Goal: Task Accomplishment & Management: Manage account settings

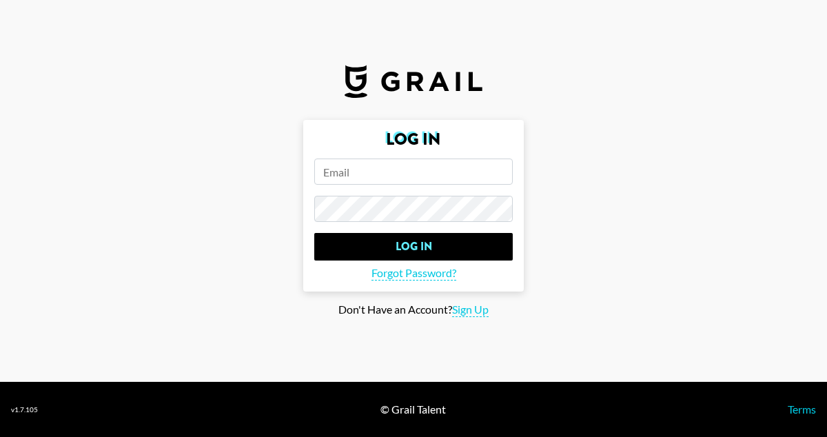
click at [396, 161] on input "email" at bounding box center [413, 171] width 198 height 26
type input "nora.gyongyossy@grail-talent.com"
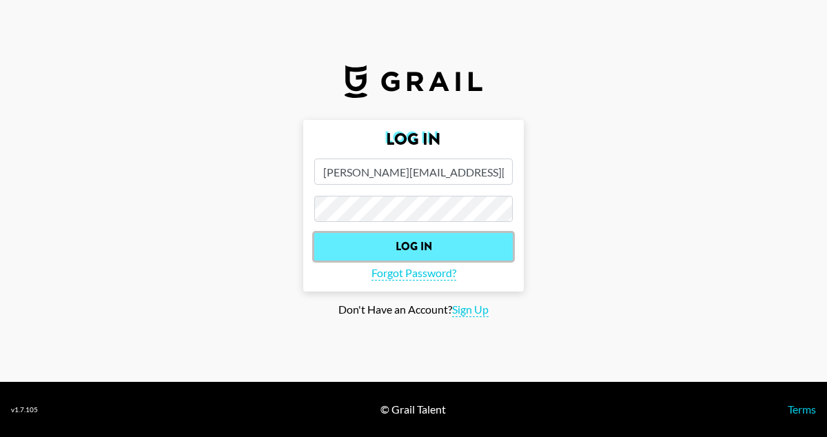
click at [413, 251] on input "Log In" at bounding box center [413, 247] width 198 height 28
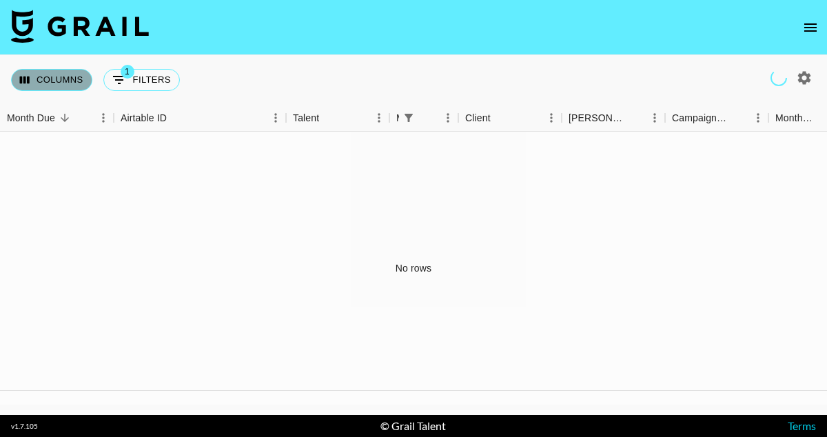
click at [40, 76] on button "Columns" at bounding box center [51, 80] width 81 height 22
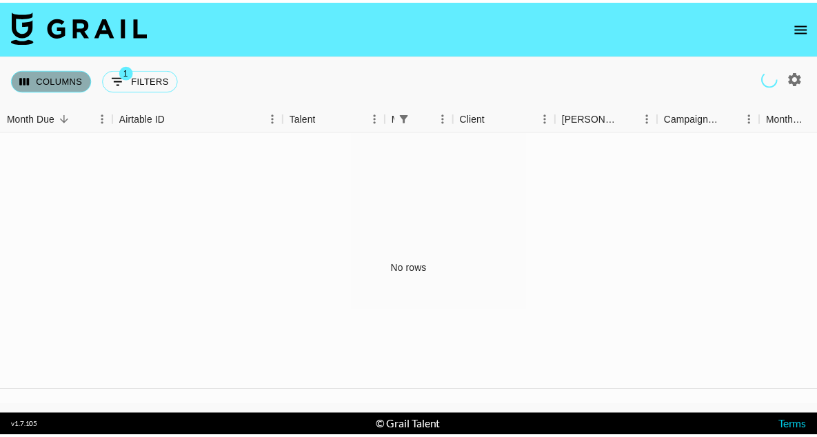
scroll to position [5, 0]
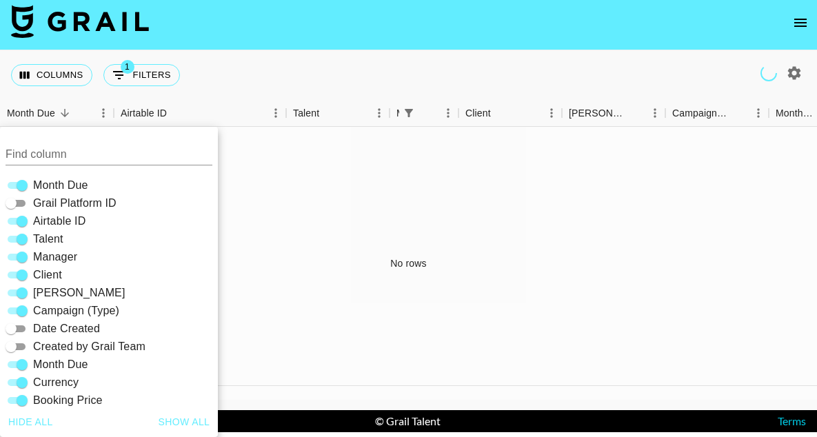
click at [214, 178] on div "Month Due" at bounding box center [112, 185] width 212 height 18
click at [289, 188] on div "No rows" at bounding box center [408, 263] width 817 height 273
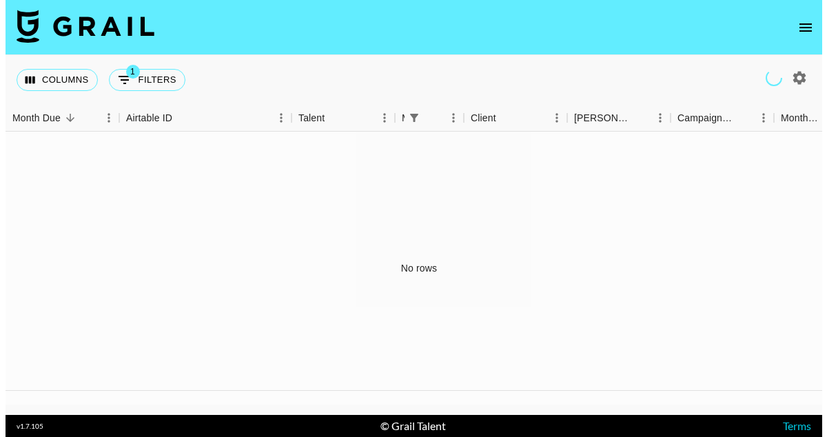
scroll to position [0, 0]
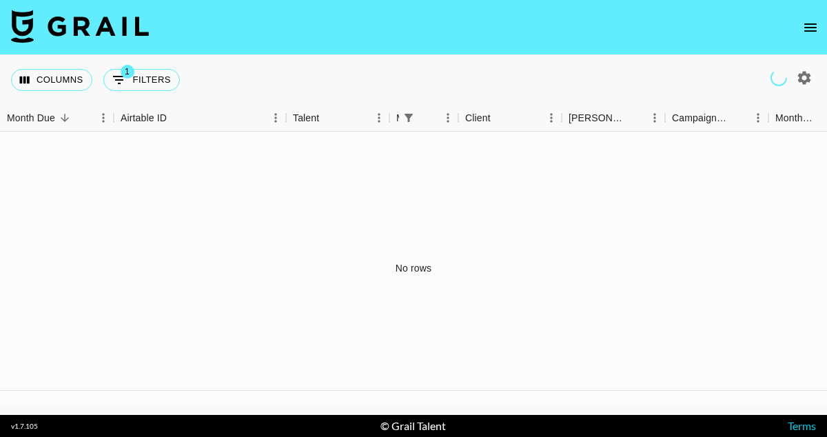
click at [413, 267] on div "No rows" at bounding box center [413, 268] width 827 height 273
click at [805, 81] on icon "button" at bounding box center [804, 77] width 13 height 13
select select "Jul '25"
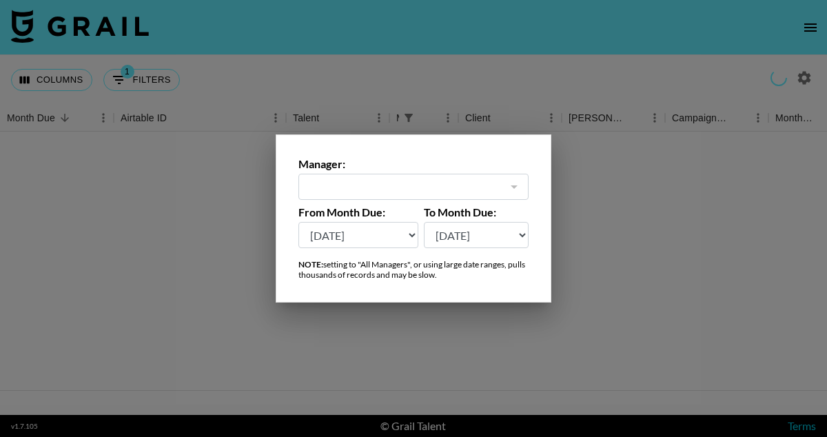
click at [679, 212] on div at bounding box center [413, 218] width 827 height 437
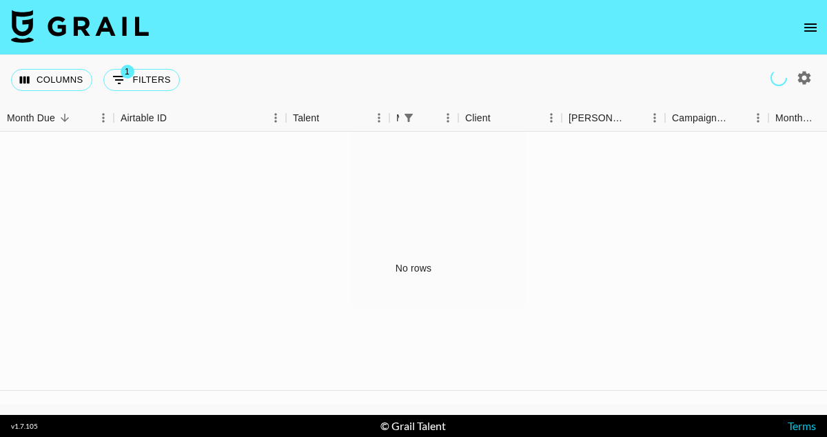
click at [807, 24] on icon "open drawer" at bounding box center [810, 27] width 12 height 8
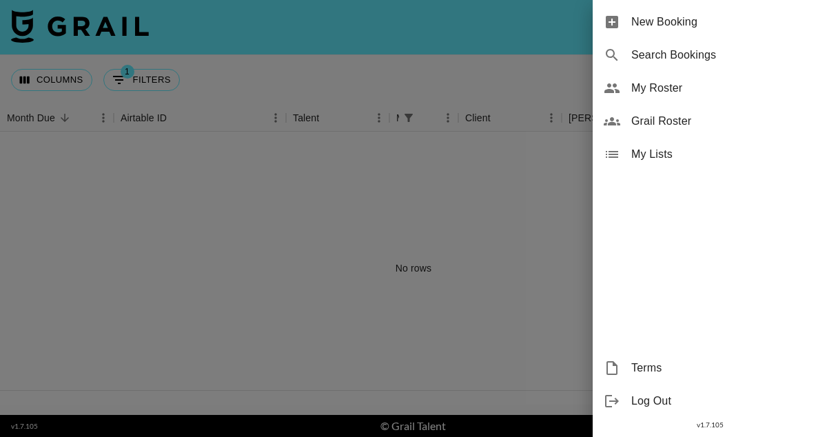
click at [491, 238] on div at bounding box center [413, 218] width 827 height 437
